Goal: Task Accomplishment & Management: Complete application form

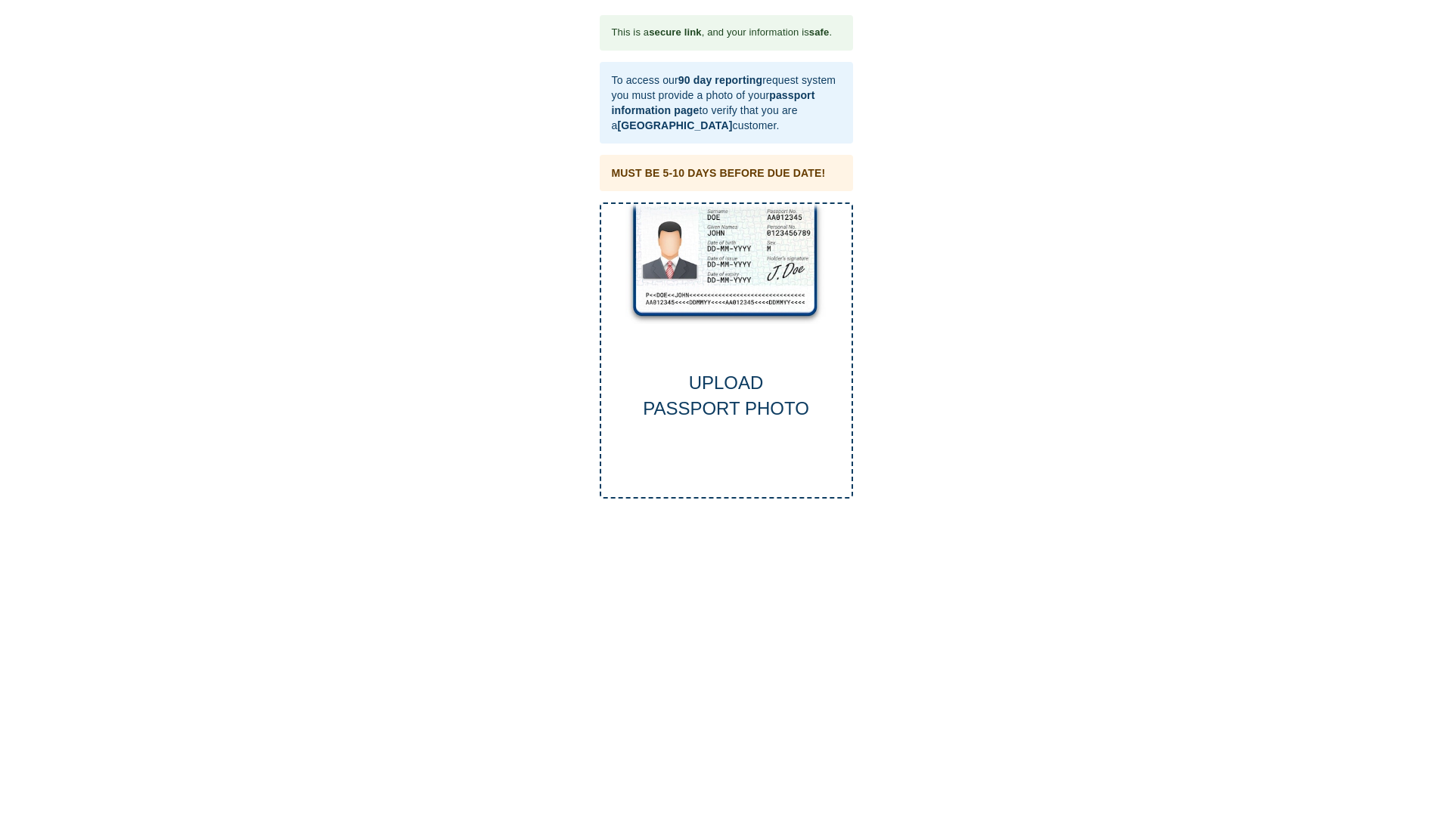
click at [731, 390] on div "UPLOAD PASSPORT PHOTO" at bounding box center [726, 396] width 250 height 53
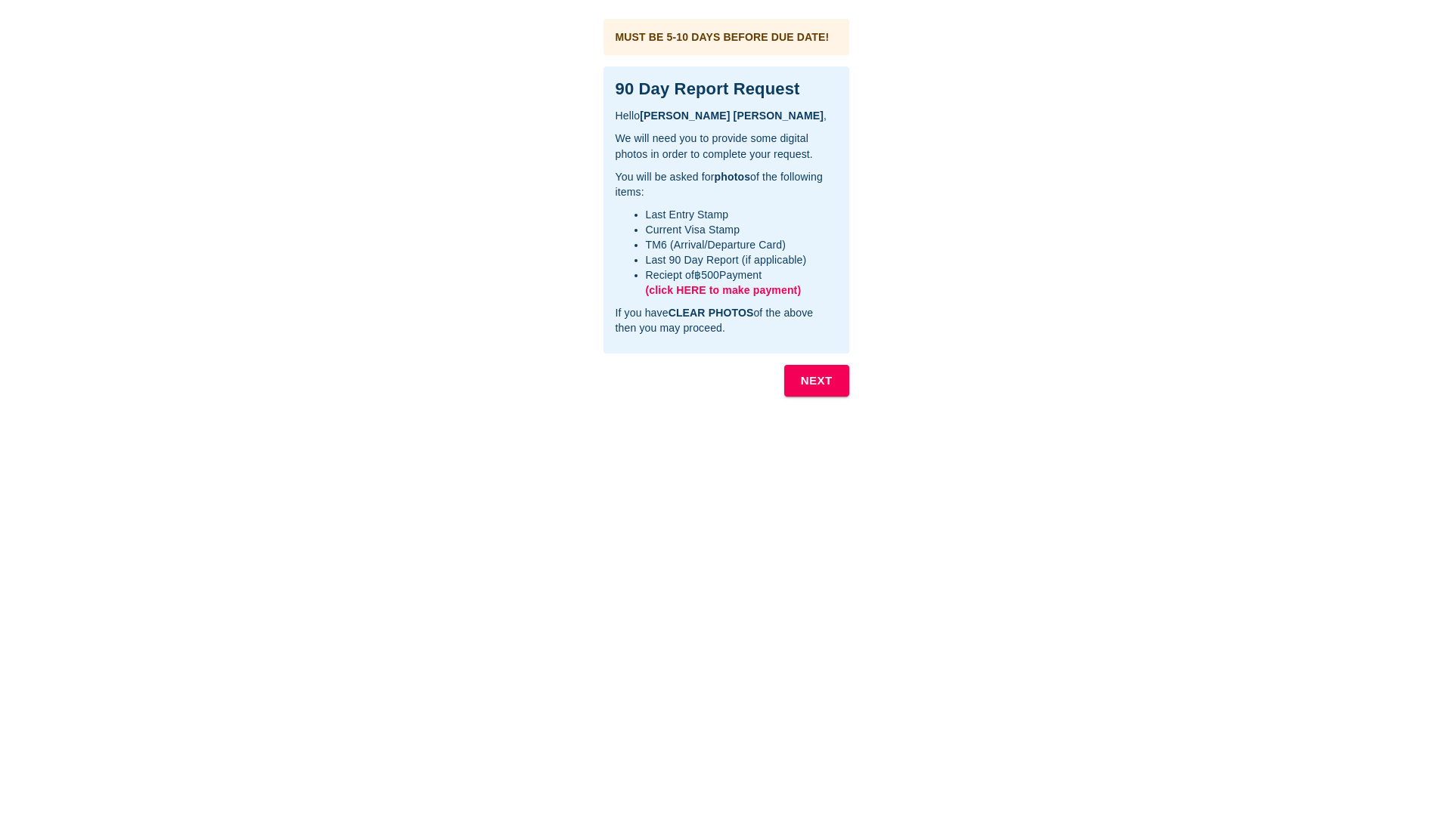
click at [713, 290] on span "(click HERE to make payment)" at bounding box center [724, 290] width 156 height 12
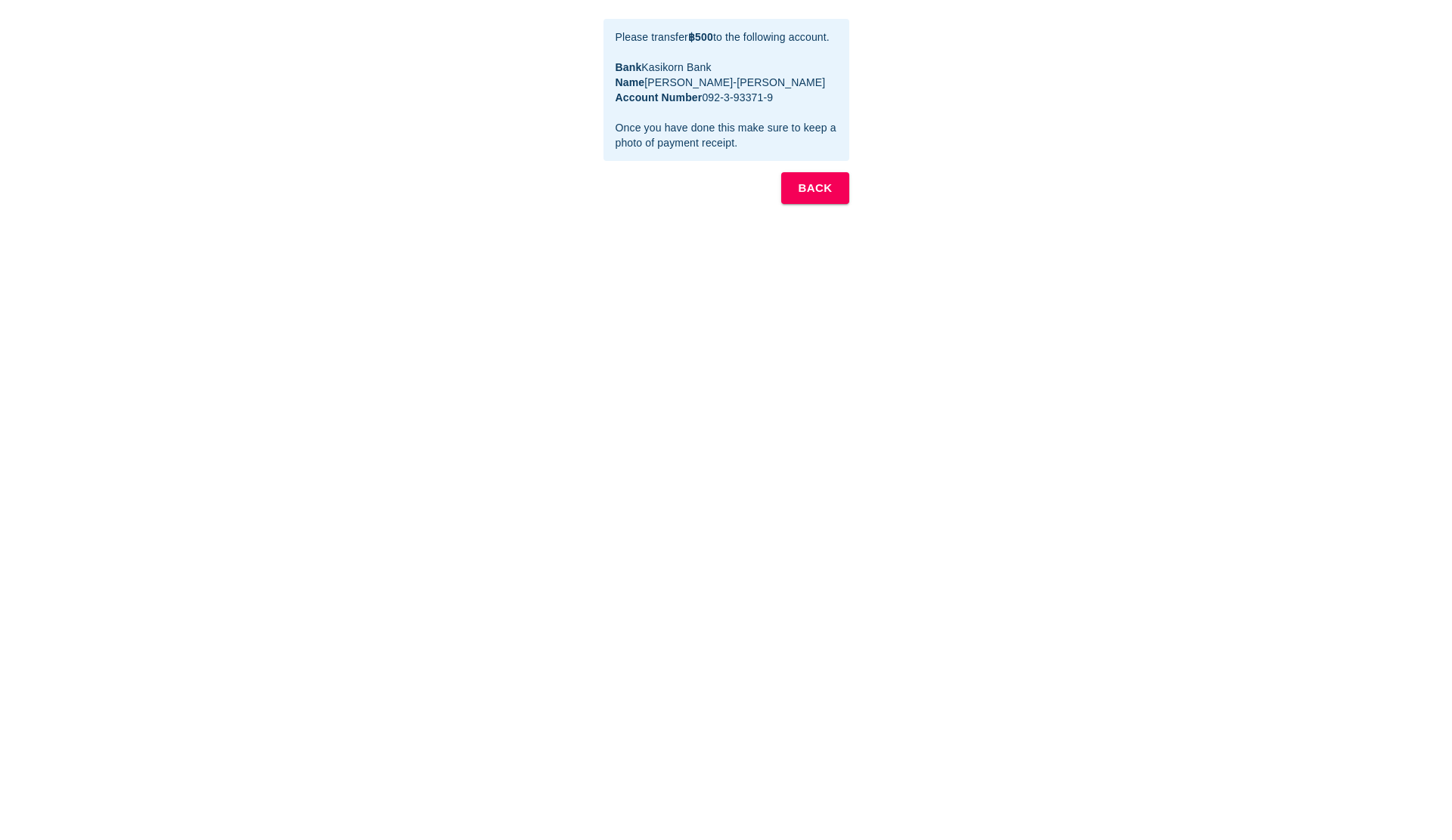
click at [837, 191] on button "BACK" at bounding box center [814, 188] width 67 height 32
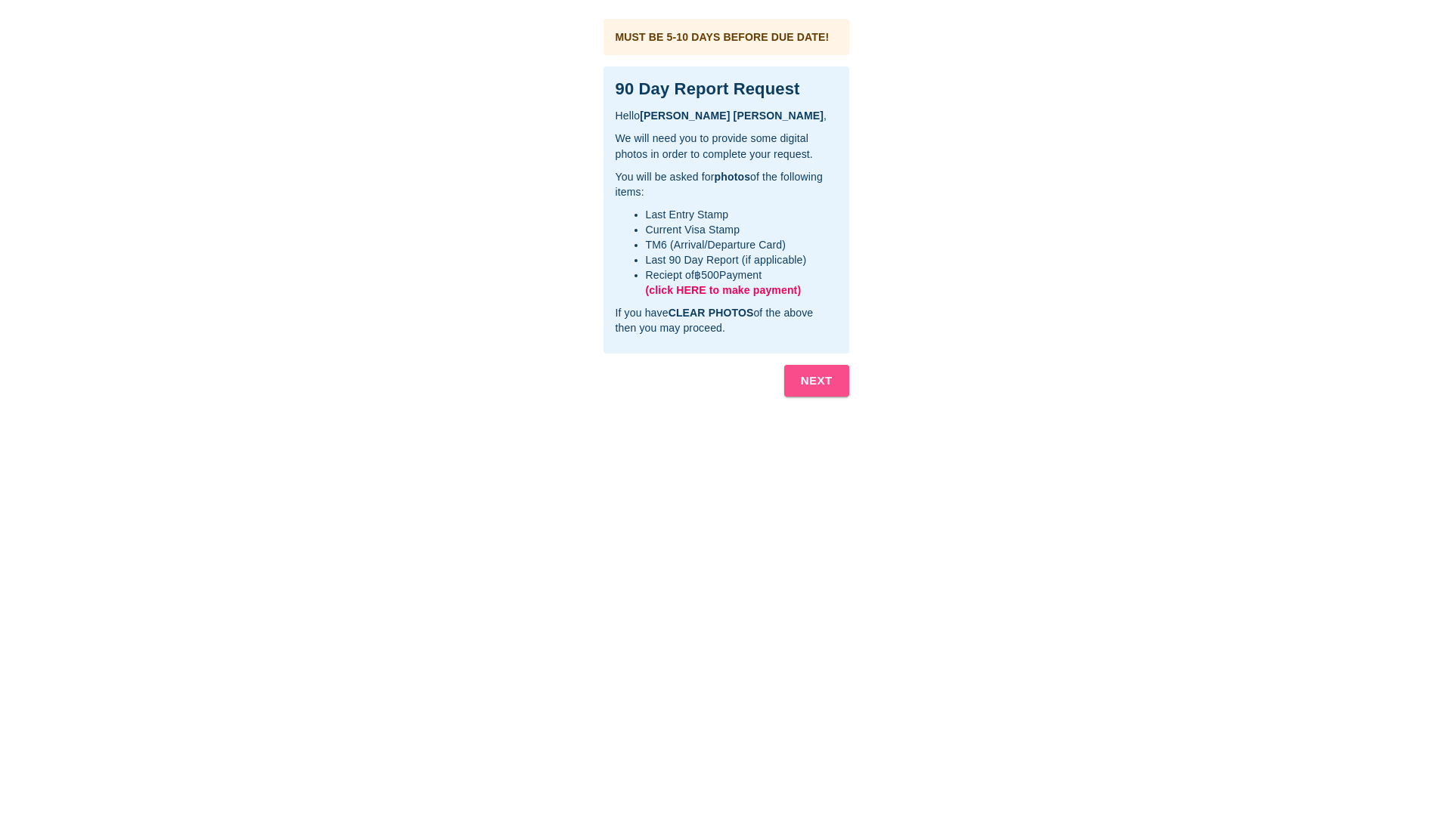
click at [827, 383] on b "NEXT" at bounding box center [816, 381] width 32 height 19
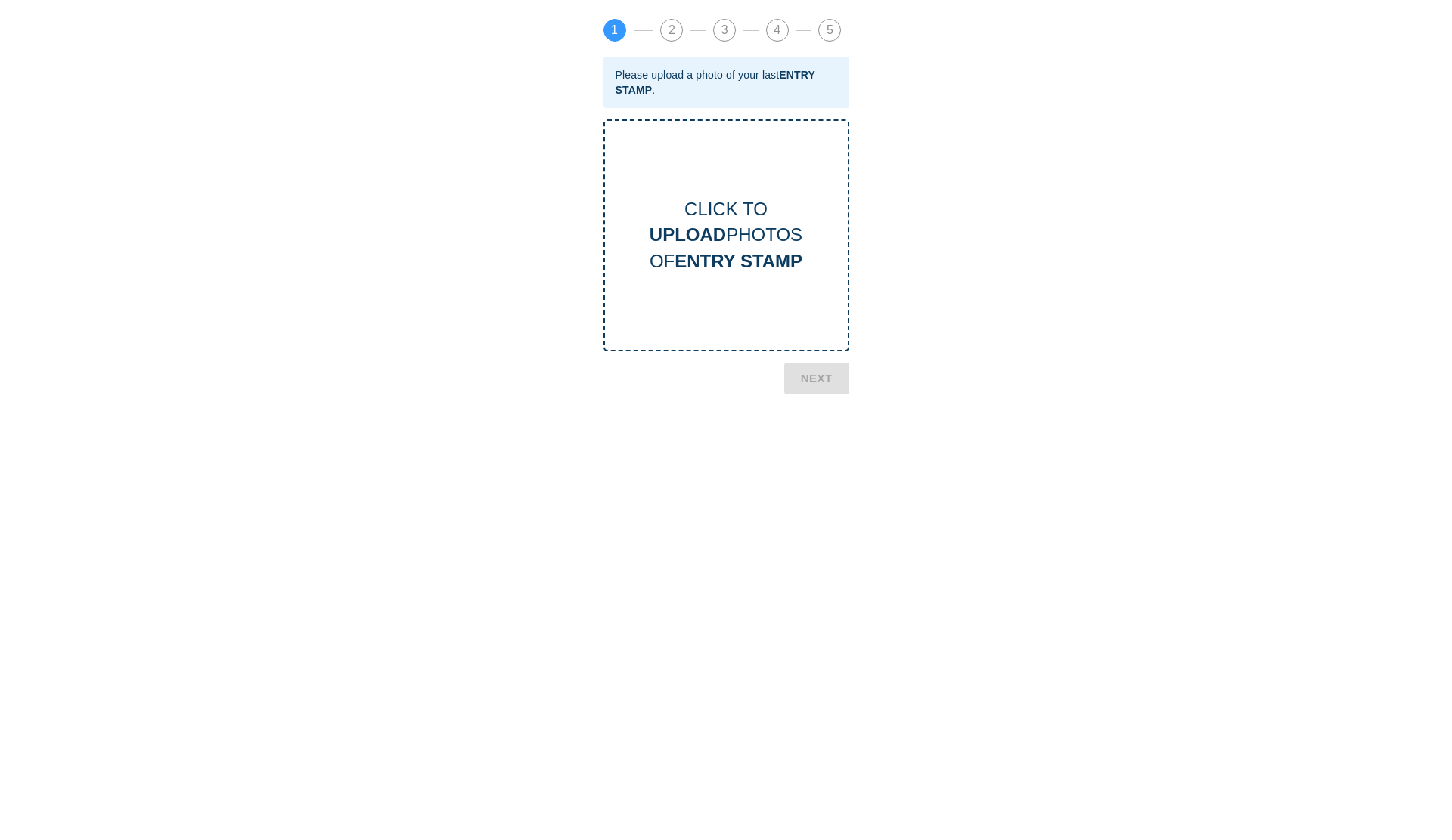
click at [749, 232] on div "CLICK TO UPLOAD PHOTOS OF ENTRY STAMP" at bounding box center [726, 236] width 242 height 78
click at [830, 469] on b "NEXT" at bounding box center [816, 461] width 32 height 19
click at [734, 254] on b "CURRENT VISA" at bounding box center [739, 261] width 136 height 20
click at [829, 457] on b "NEXT" at bounding box center [816, 456] width 32 height 19
click at [709, 237] on b "UPLOAD" at bounding box center [688, 235] width 76 height 20
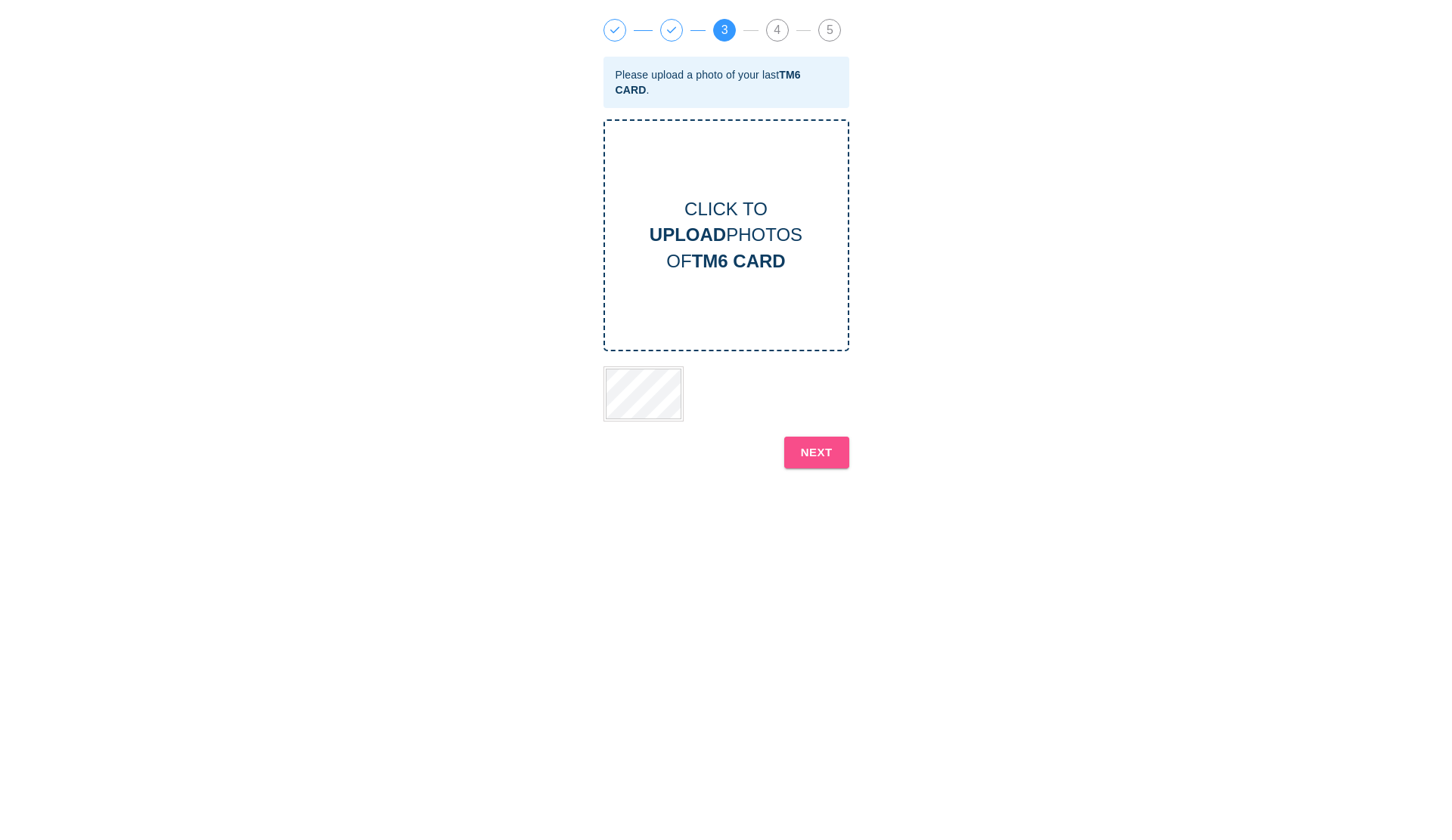
click at [834, 458] on button "NEXT" at bounding box center [816, 453] width 65 height 32
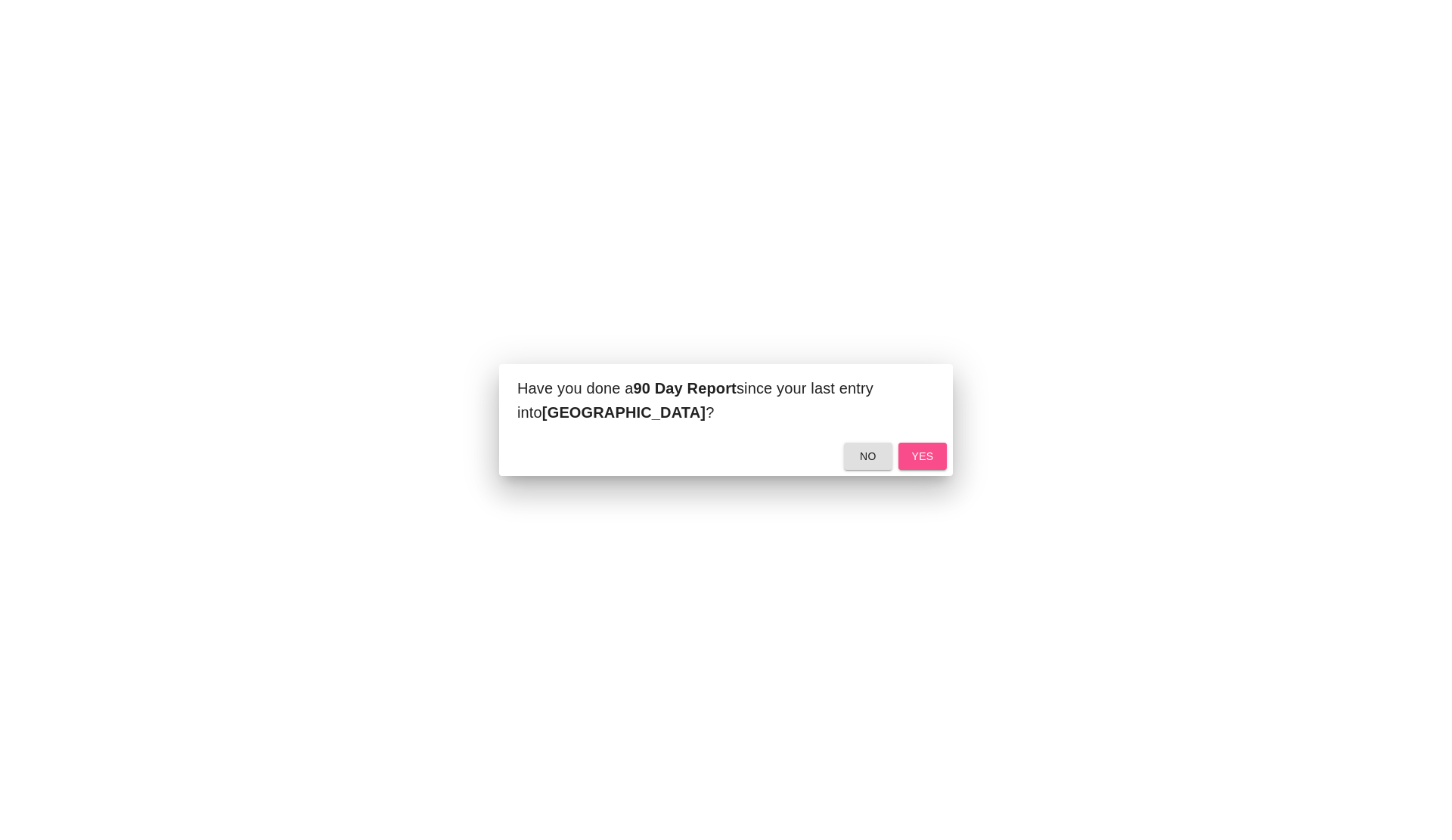
click at [929, 460] on span "yes" at bounding box center [922, 457] width 24 height 18
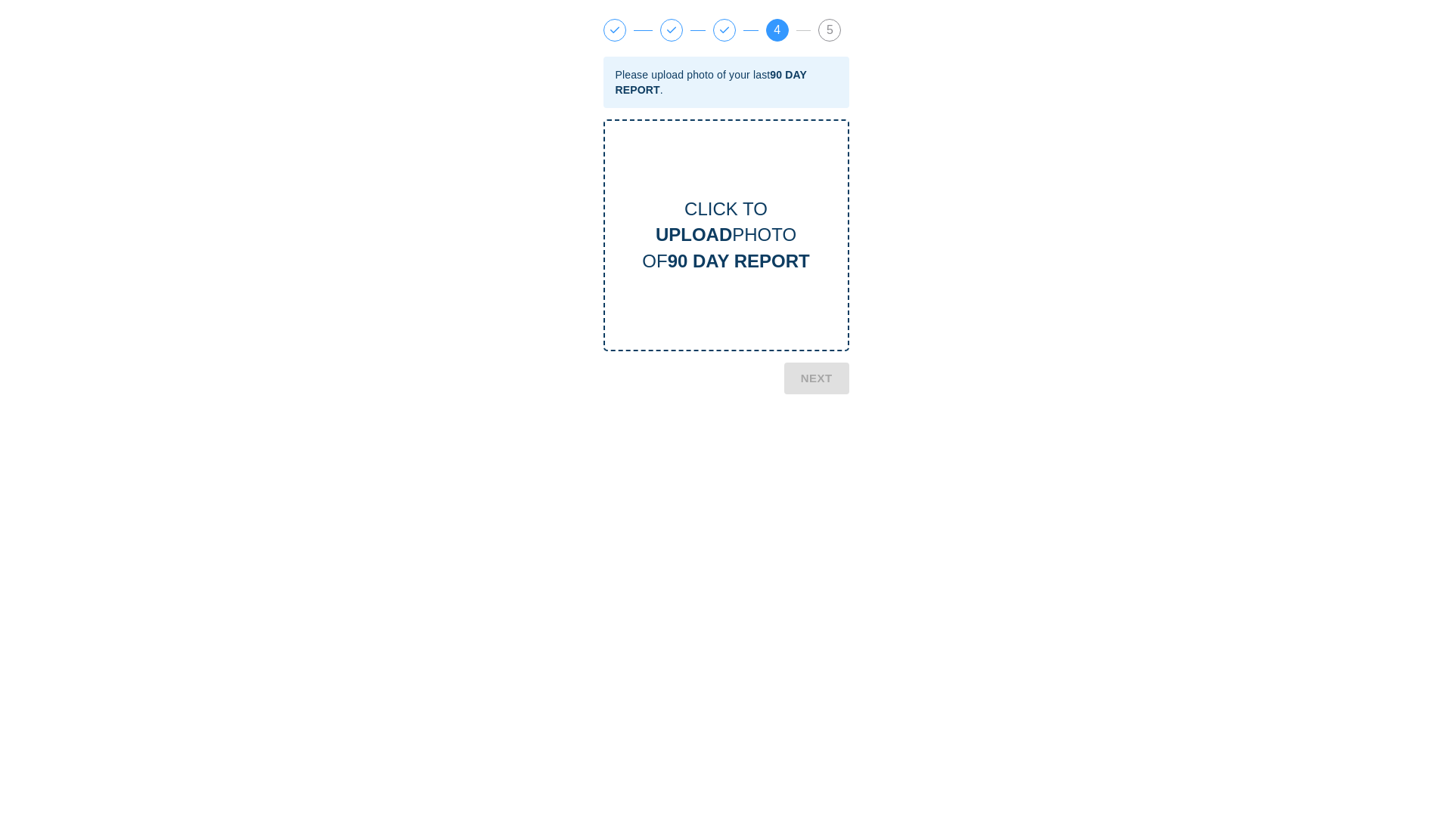
click at [786, 255] on b "90 DAY REPORT" at bounding box center [739, 261] width 142 height 20
click at [824, 459] on b "NEXT" at bounding box center [816, 453] width 32 height 19
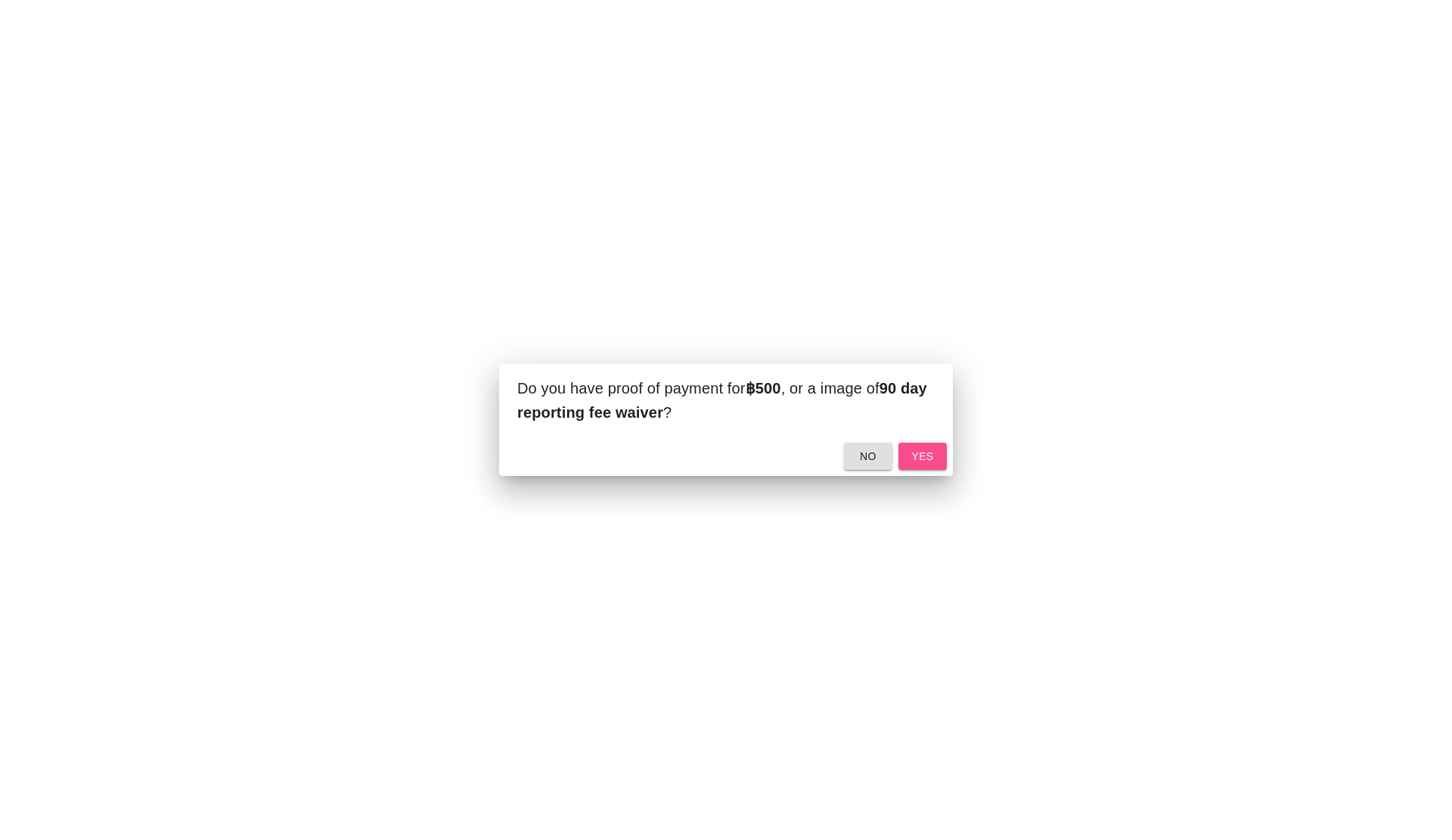
click at [926, 455] on span "yes" at bounding box center [922, 457] width 24 height 18
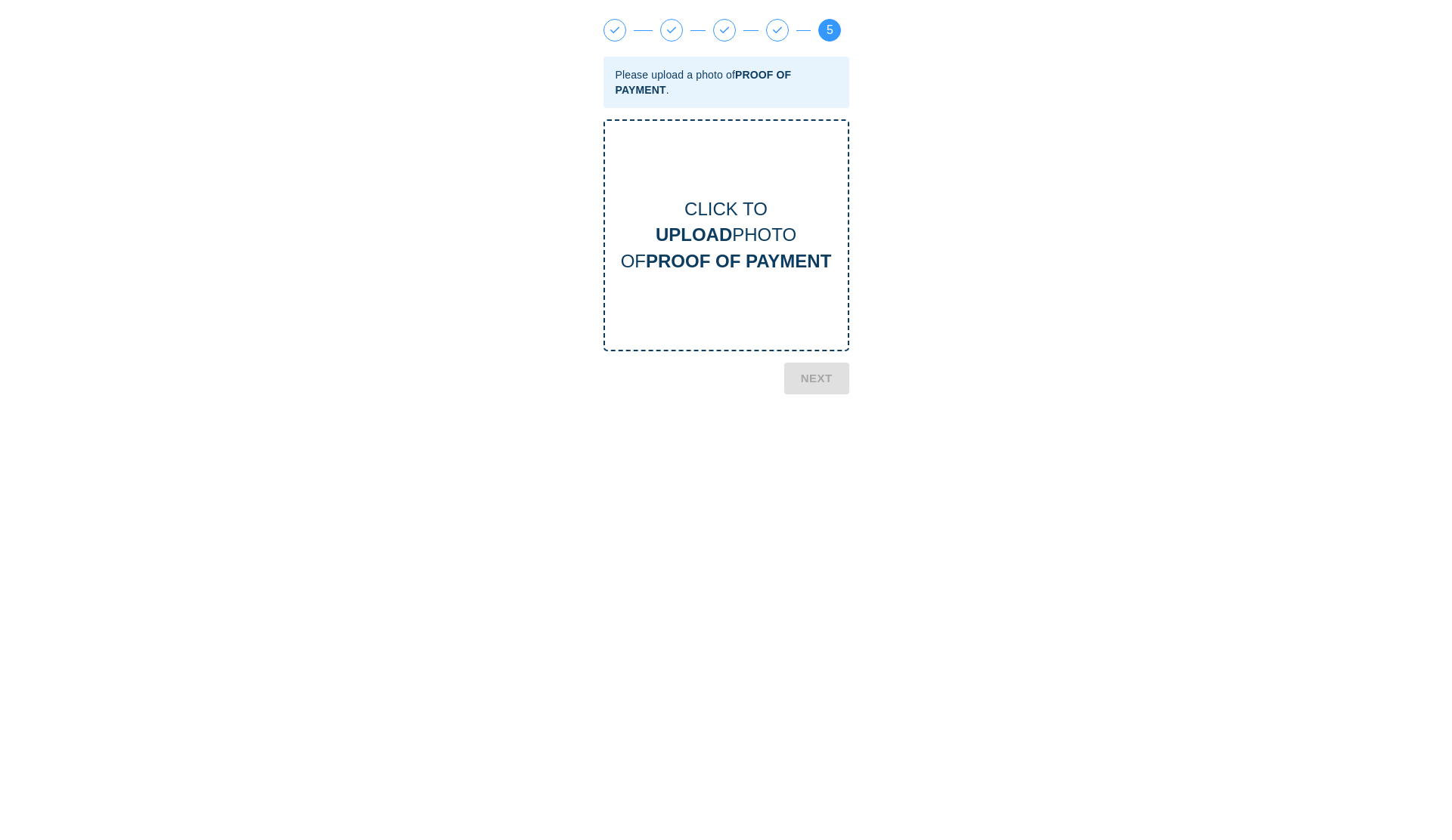
click at [752, 251] on b "PROOF OF PAYMENT" at bounding box center [738, 261] width 185 height 20
click at [817, 555] on b "NEXT" at bounding box center [816, 557] width 32 height 19
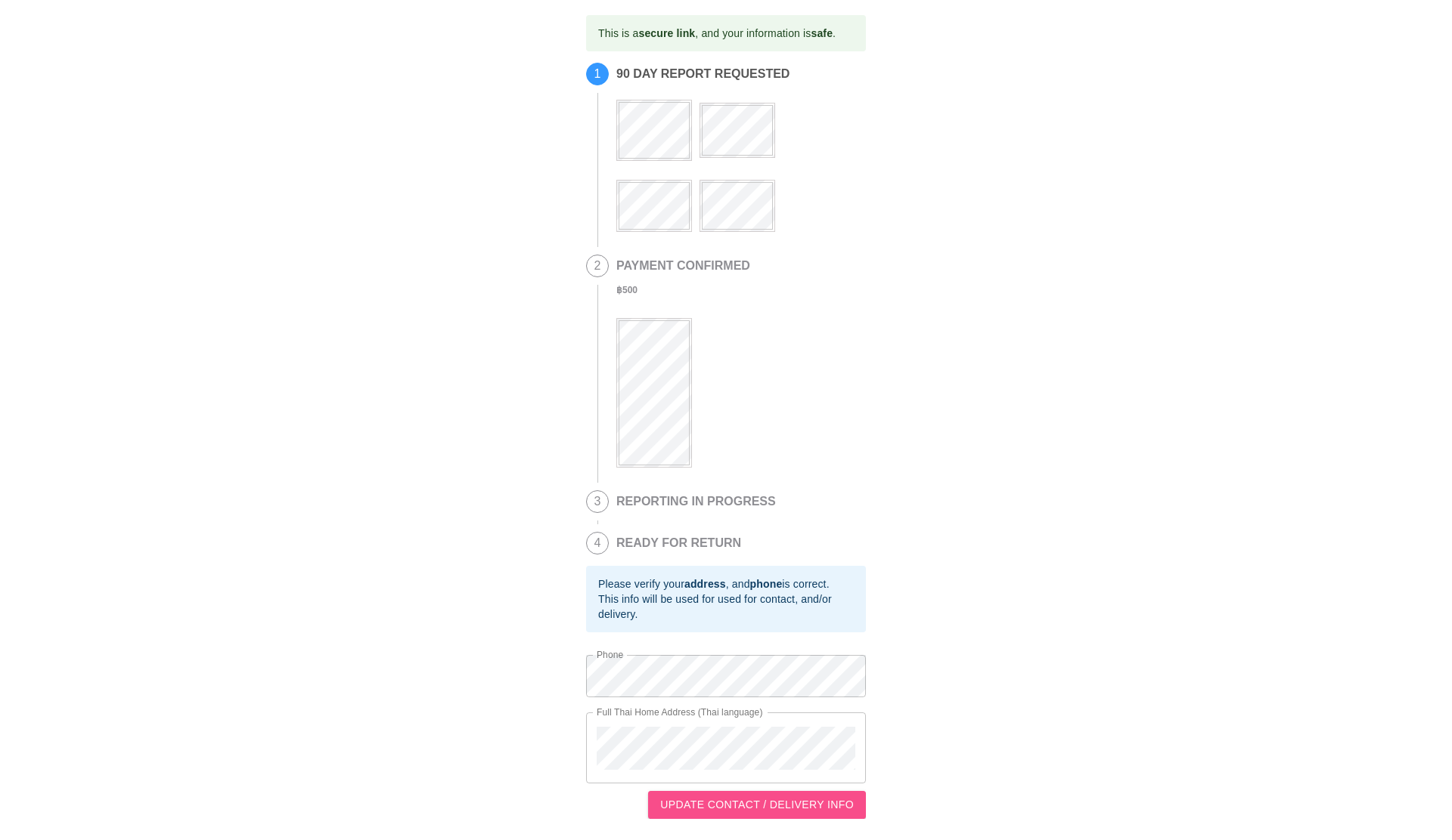
click at [806, 811] on span "UPDATE CONTACT / DELIVERY INFO" at bounding box center [757, 805] width 194 height 18
